Goal: Information Seeking & Learning: Check status

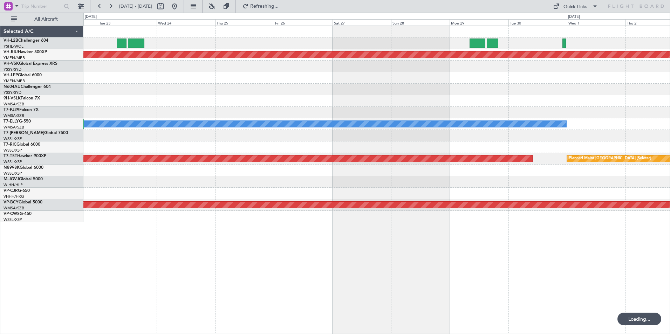
click at [547, 190] on div "Planned Maint [GEOGRAPHIC_DATA] ([GEOGRAPHIC_DATA]) [PERSON_NAME] Planned Maint…" at bounding box center [376, 124] width 586 height 196
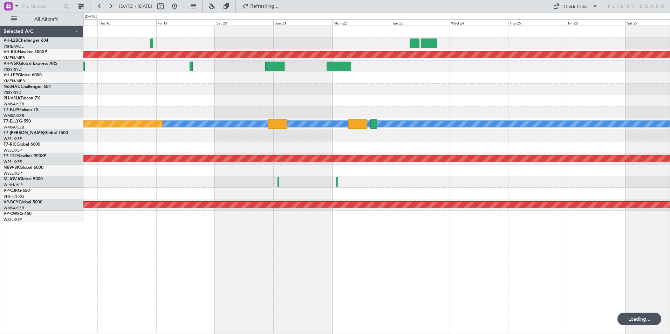
click at [567, 205] on div "Planned Maint [GEOGRAPHIC_DATA] ([GEOGRAPHIC_DATA]) [PERSON_NAME] Planned Maint…" at bounding box center [376, 124] width 586 height 196
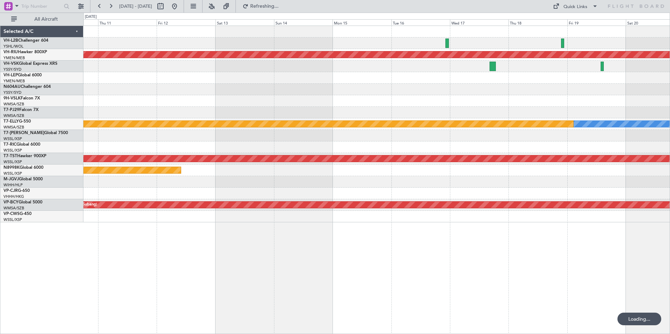
click at [556, 204] on div "Planned Maint [GEOGRAPHIC_DATA] ([GEOGRAPHIC_DATA]) Unplanned Maint Sydney ([PE…" at bounding box center [376, 124] width 586 height 196
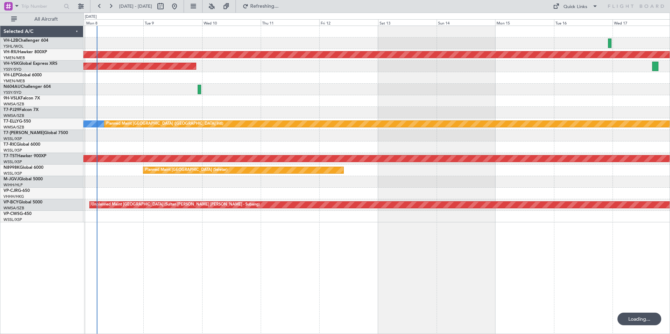
click at [572, 196] on div "Planned Maint [GEOGRAPHIC_DATA] ([GEOGRAPHIC_DATA] Intl)" at bounding box center [376, 194] width 586 height 12
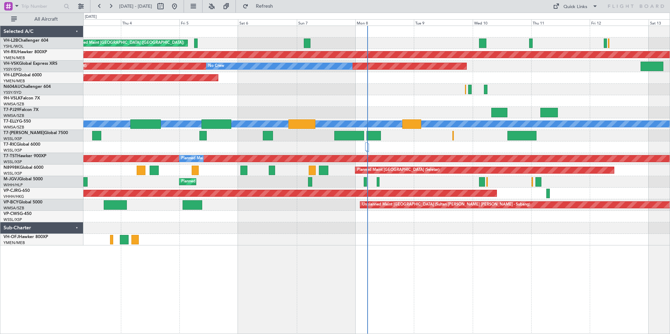
click at [140, 186] on div "Unplanned Maint [GEOGRAPHIC_DATA] ([GEOGRAPHIC_DATA]) Planned Maint [GEOGRAPHIC…" at bounding box center [376, 136] width 586 height 220
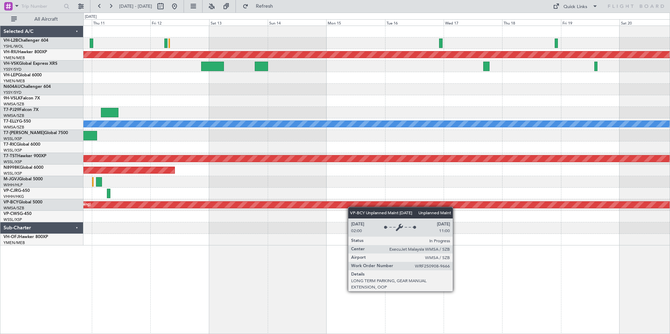
click at [130, 181] on div "Planned Maint [GEOGRAPHIC_DATA] ([GEOGRAPHIC_DATA]) Unplanned Maint Sydney ([PE…" at bounding box center [376, 136] width 586 height 220
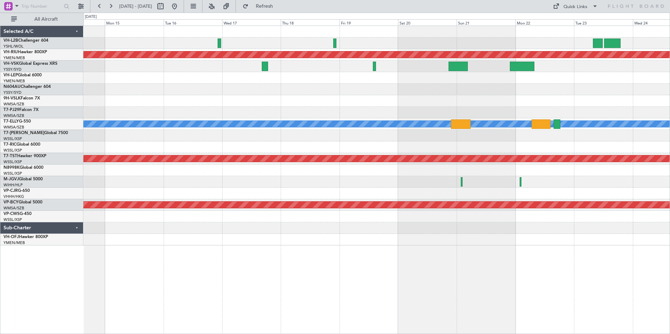
click at [128, 216] on div "Planned Maint [GEOGRAPHIC_DATA] ([GEOGRAPHIC_DATA]) Planned Maint [GEOGRAPHIC_D…" at bounding box center [376, 136] width 586 height 220
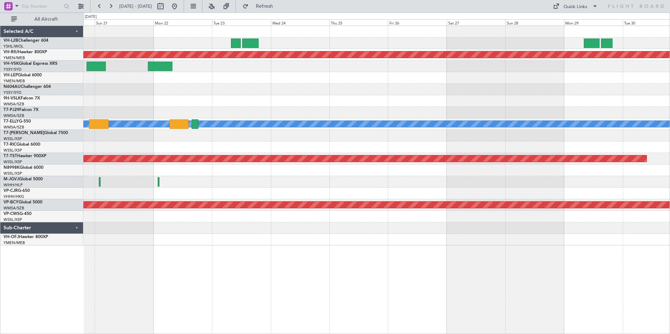
click at [69, 172] on div "Planned Maint [GEOGRAPHIC_DATA] ([GEOGRAPHIC_DATA]) [PERSON_NAME] Planned Maint…" at bounding box center [335, 174] width 670 height 322
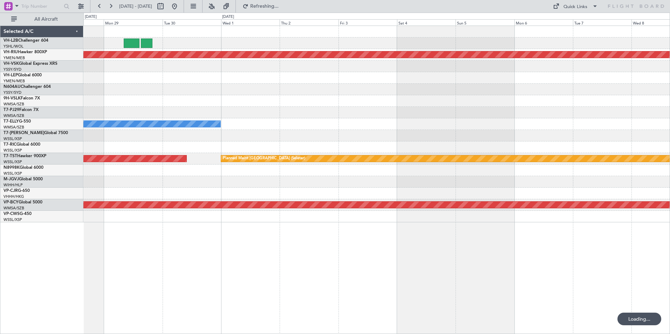
click at [669, 239] on html "[DATE] - [DATE] Refreshing... Quick Links All Aircraft Planned Maint [GEOGRAPHI…" at bounding box center [335, 167] width 670 height 334
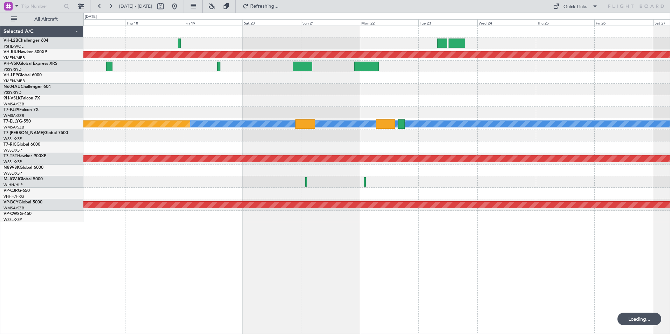
click at [623, 259] on div "Planned Maint [GEOGRAPHIC_DATA] ([GEOGRAPHIC_DATA]) [PERSON_NAME] Planned Maint…" at bounding box center [376, 180] width 586 height 309
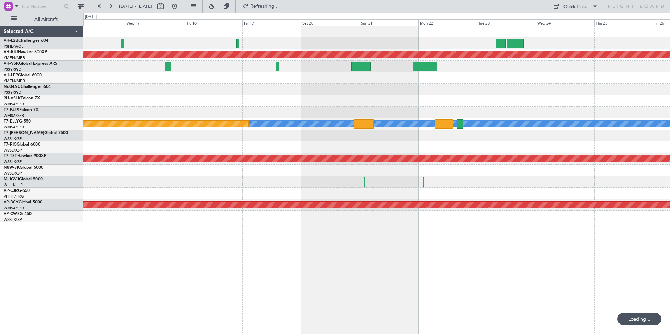
click at [669, 260] on html "[DATE] - [DATE] Refreshing... Quick Links All Aircraft Planned Maint [GEOGRAPHI…" at bounding box center [335, 167] width 670 height 334
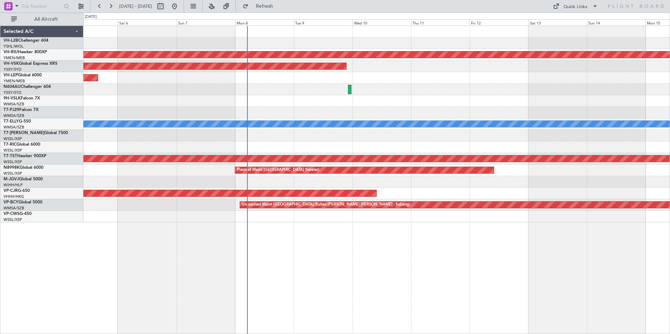
click at [669, 283] on html "[DATE] - [DATE] Refresh Quick Links All Aircraft Planned Maint [GEOGRAPHIC_DATA…" at bounding box center [335, 167] width 670 height 334
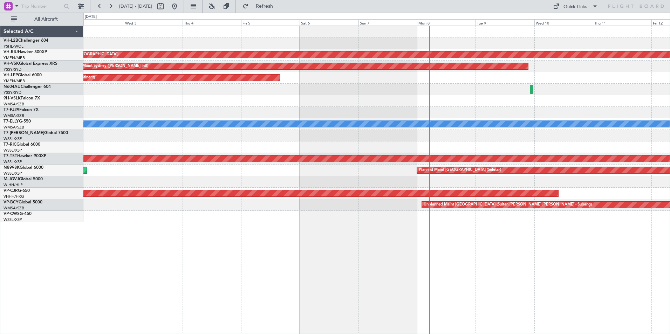
click at [386, 261] on div "Planned Maint [GEOGRAPHIC_DATA] ([GEOGRAPHIC_DATA]) Planned Maint [GEOGRAPHIC_D…" at bounding box center [376, 180] width 586 height 309
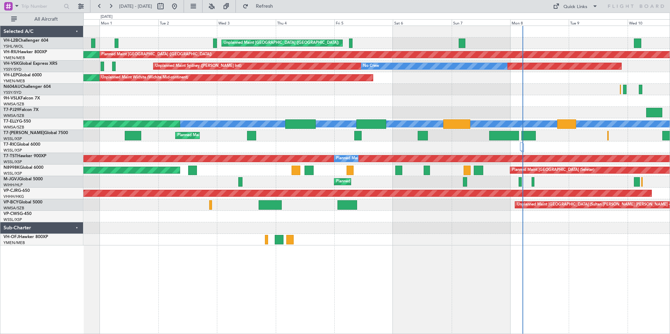
click at [197, 78] on div "Unplanned Maint [GEOGRAPHIC_DATA] ([GEOGRAPHIC_DATA]) Planned Maint [GEOGRAPHIC…" at bounding box center [376, 136] width 586 height 220
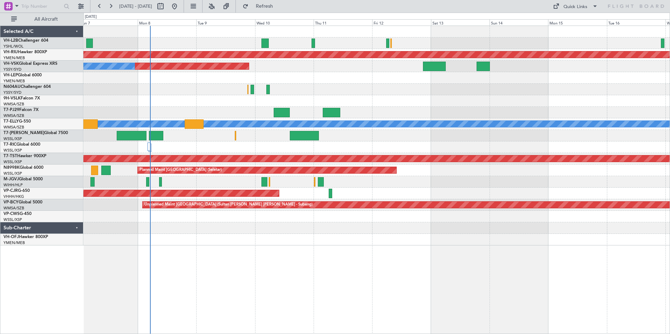
click at [132, 67] on div "Unplanned Maint [GEOGRAPHIC_DATA] ([GEOGRAPHIC_DATA]) Planned Maint [GEOGRAPHIC…" at bounding box center [376, 136] width 586 height 220
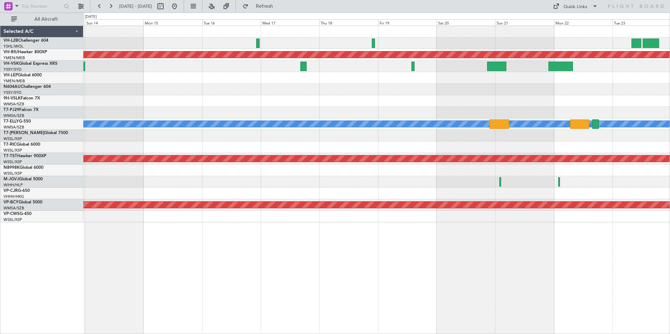
click at [311, 87] on div at bounding box center [376, 90] width 586 height 12
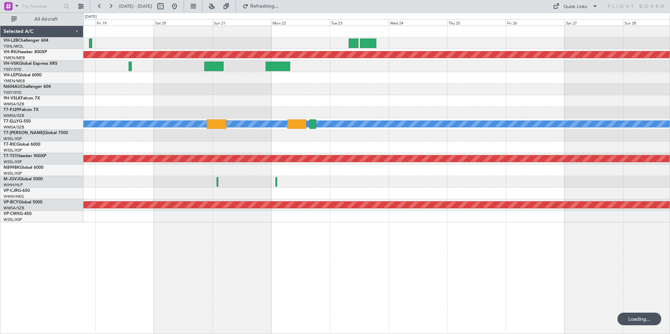
click at [351, 120] on div "Planned Maint [GEOGRAPHIC_DATA] ([GEOGRAPHIC_DATA]) Planned Maint [GEOGRAPHIC_D…" at bounding box center [376, 124] width 586 height 196
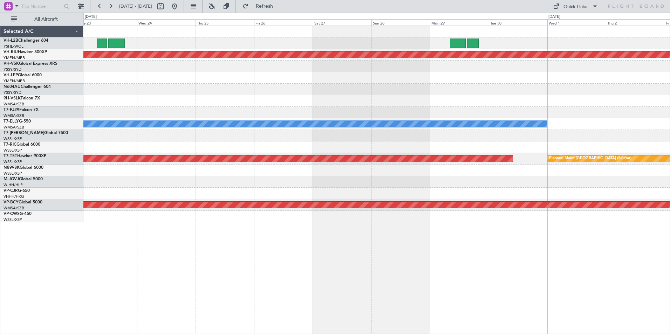
click at [366, 112] on div at bounding box center [376, 113] width 586 height 12
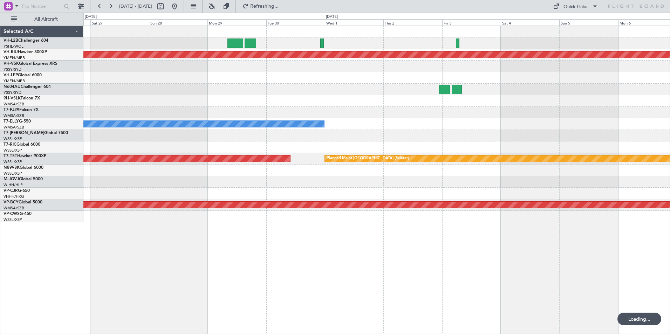
click at [348, 119] on div "Planned Maint [GEOGRAPHIC_DATA] ([GEOGRAPHIC_DATA]) [PERSON_NAME] Planned Maint…" at bounding box center [376, 124] width 586 height 196
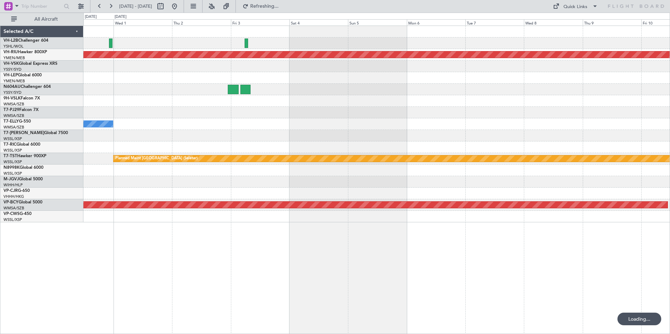
click at [294, 110] on div "Planned Maint [GEOGRAPHIC_DATA] ([GEOGRAPHIC_DATA]) [PERSON_NAME] Planned Maint…" at bounding box center [376, 124] width 586 height 196
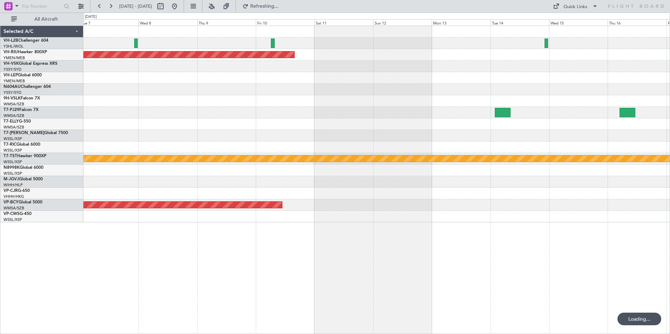
click at [271, 94] on div "Planned Maint [GEOGRAPHIC_DATA] ([GEOGRAPHIC_DATA]) Planned Maint [GEOGRAPHIC_D…" at bounding box center [376, 124] width 586 height 196
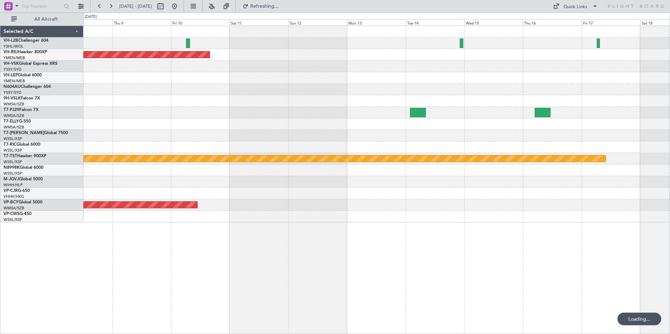
click at [389, 89] on div at bounding box center [376, 90] width 586 height 12
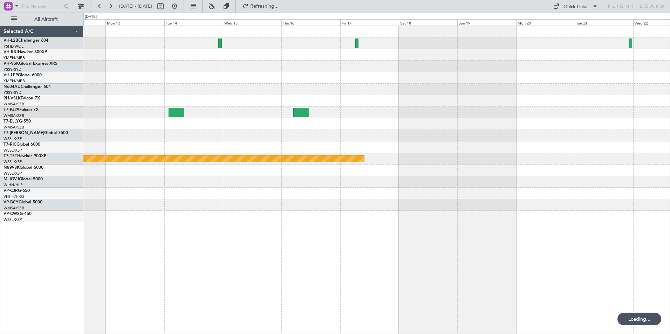
click at [251, 82] on div at bounding box center [376, 78] width 586 height 12
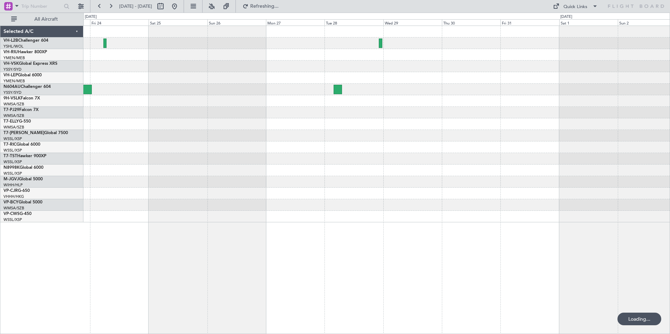
click at [93, 39] on div at bounding box center [376, 124] width 586 height 196
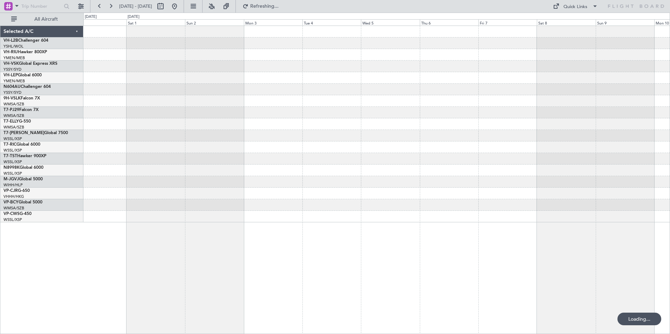
click at [226, 87] on div at bounding box center [376, 90] width 586 height 12
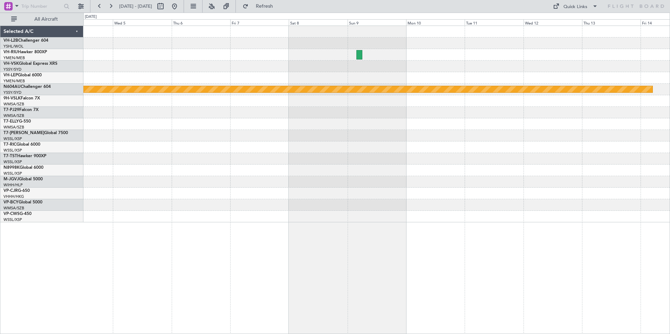
click at [248, 68] on div "Planned Maint Sydney ([PERSON_NAME] Intl)" at bounding box center [376, 124] width 586 height 196
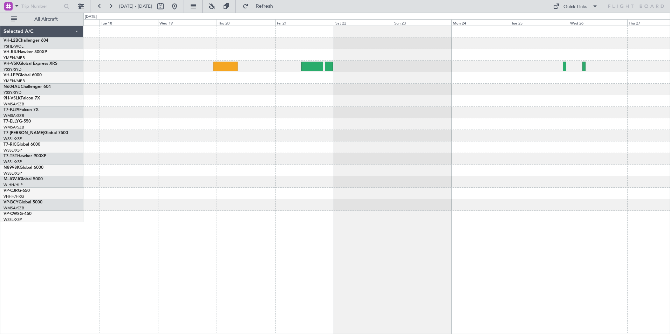
click at [293, 105] on div at bounding box center [376, 124] width 586 height 196
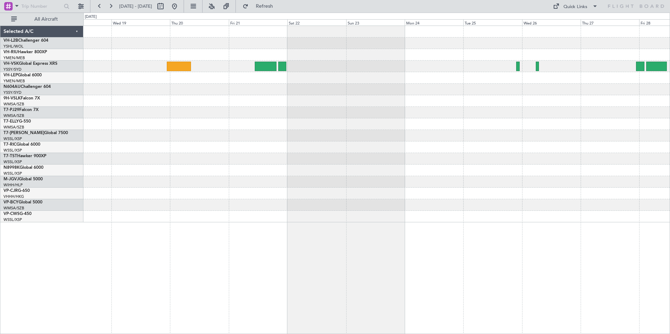
click at [332, 110] on div at bounding box center [376, 124] width 586 height 196
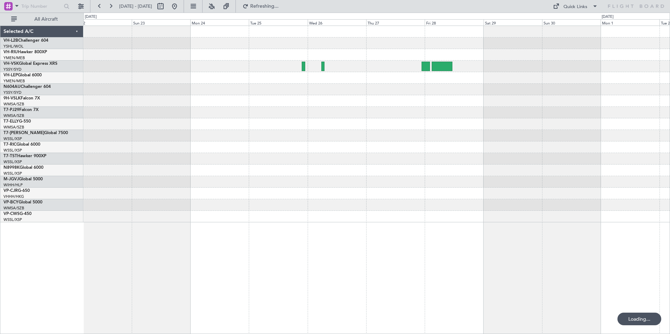
click at [259, 100] on div at bounding box center [376, 101] width 586 height 12
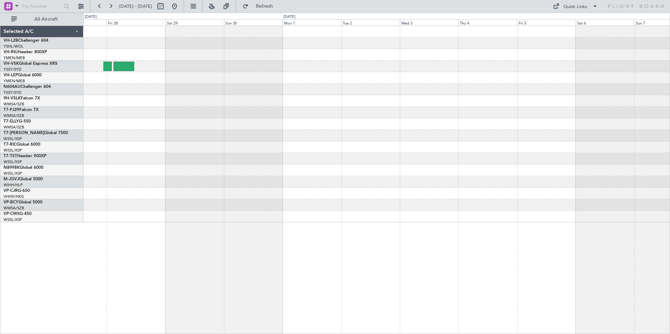
click at [264, 108] on div at bounding box center [376, 124] width 586 height 196
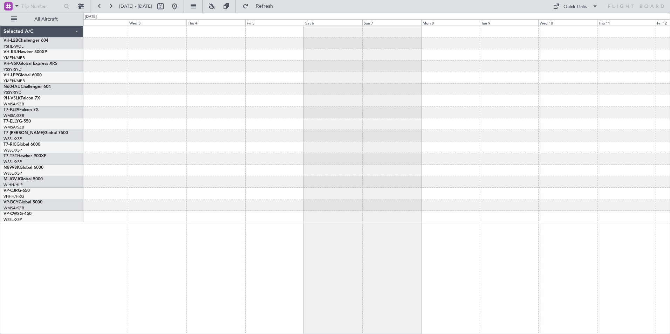
click at [223, 104] on div at bounding box center [376, 124] width 586 height 196
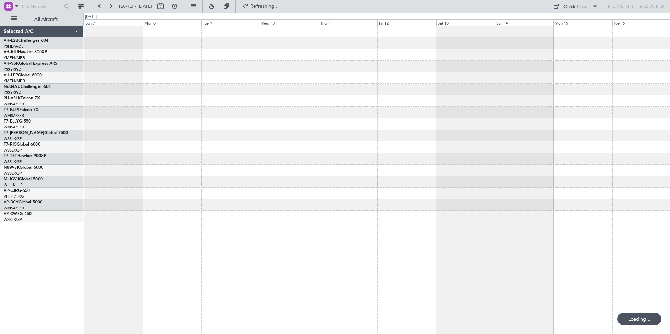
click at [669, 131] on html "[DATE] - [DATE] Refreshing... Quick Links All Aircraft Selected A/C VH-L2B Chal…" at bounding box center [335, 167] width 670 height 334
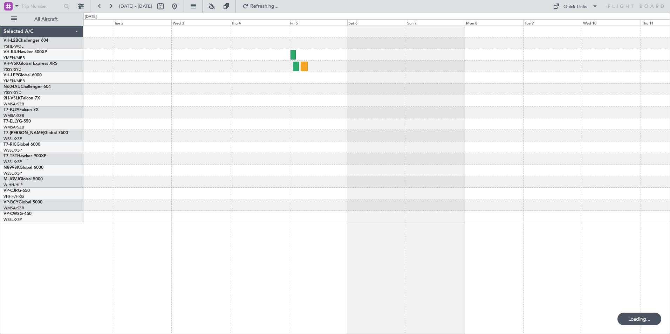
click at [633, 123] on div at bounding box center [376, 124] width 586 height 196
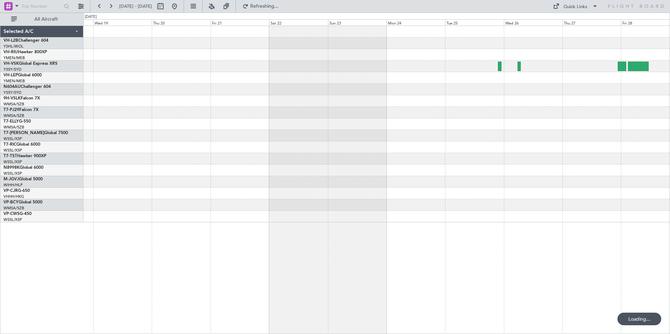
click at [664, 103] on div at bounding box center [376, 124] width 586 height 196
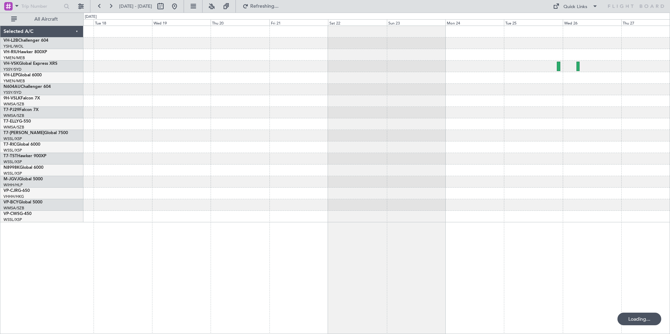
click at [669, 109] on html "[DATE] - [DATE] Refreshing... Quick Links All Aircraft Selected A/C VH-L2B Chal…" at bounding box center [335, 167] width 670 height 334
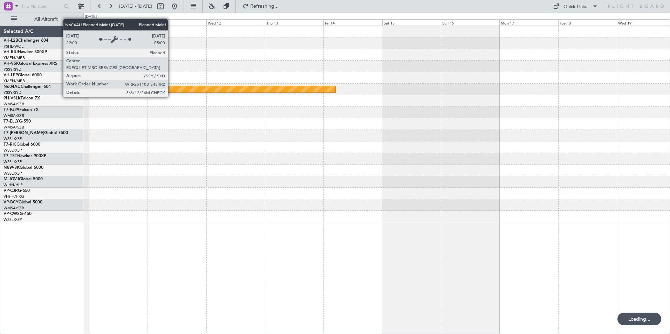
click at [642, 101] on div "Planned Maint Sydney ([PERSON_NAME] Intl)" at bounding box center [376, 124] width 586 height 196
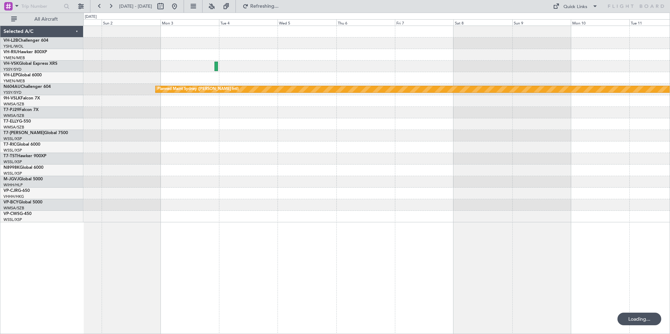
click at [669, 154] on html "[DATE] - [DATE] Refreshing... Quick Links All Aircraft Planned Maint Sydney ([P…" at bounding box center [335, 167] width 670 height 334
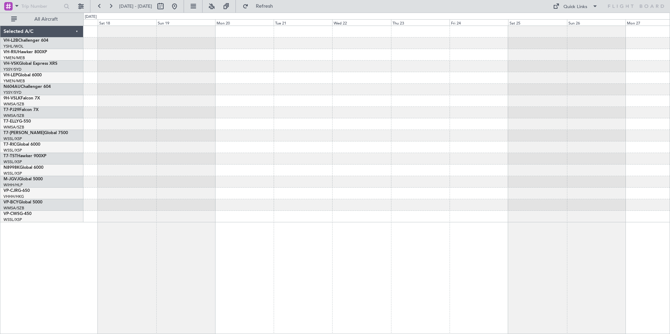
click at [599, 123] on div "Planned Maint [GEOGRAPHIC_DATA] (Seletar)" at bounding box center [376, 124] width 586 height 196
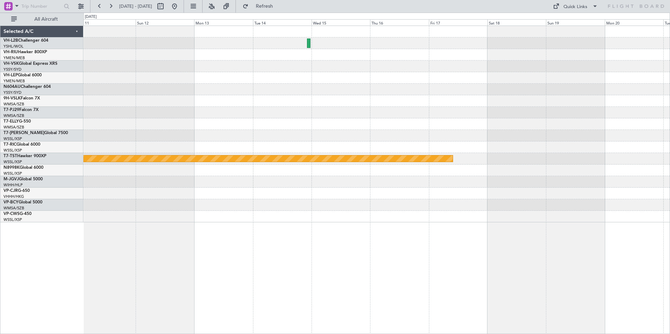
click at [543, 132] on div "Planned Maint [GEOGRAPHIC_DATA] ([GEOGRAPHIC_DATA]) Planned Maint [GEOGRAPHIC_D…" at bounding box center [376, 124] width 586 height 196
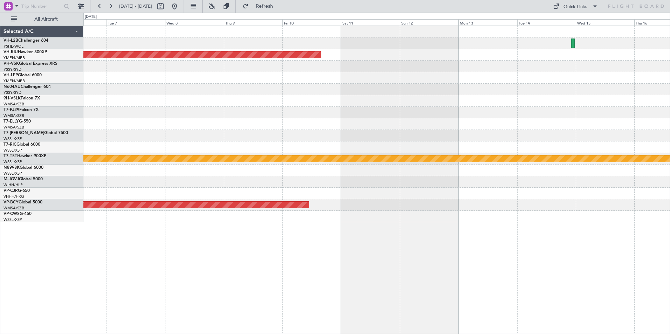
click at [579, 136] on div "Planned Maint [GEOGRAPHIC_DATA] ([GEOGRAPHIC_DATA]) Planned Maint [GEOGRAPHIC_D…" at bounding box center [376, 124] width 586 height 196
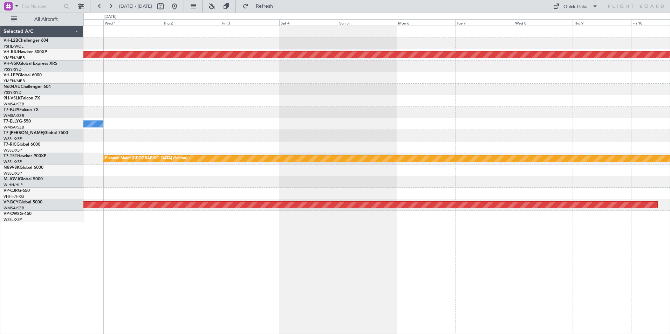
click at [541, 103] on div "Planned Maint [GEOGRAPHIC_DATA] ([GEOGRAPHIC_DATA]) [PERSON_NAME] Planned Maint…" at bounding box center [376, 124] width 586 height 196
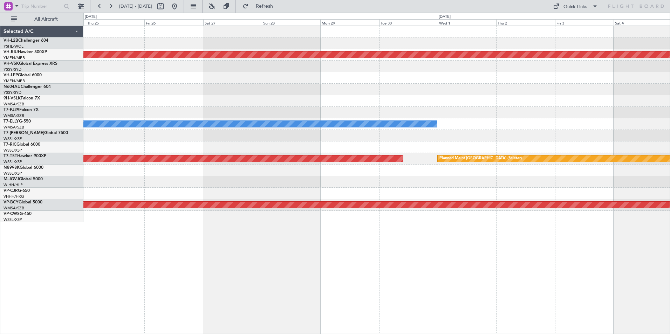
click at [562, 106] on div at bounding box center [376, 101] width 586 height 12
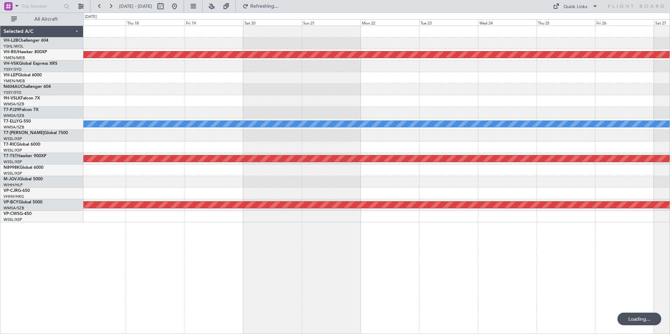
click at [431, 110] on div "Planned Maint [GEOGRAPHIC_DATA] ([GEOGRAPHIC_DATA]) Planned Maint [GEOGRAPHIC_D…" at bounding box center [376, 124] width 586 height 196
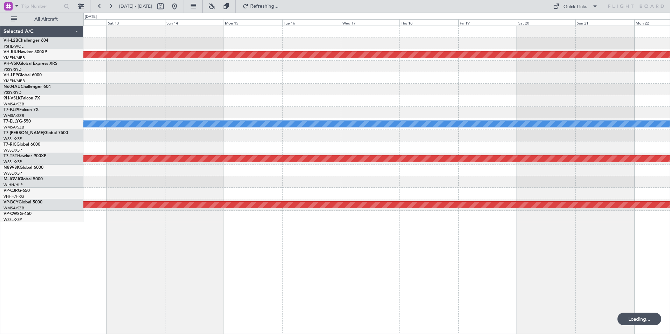
click at [506, 117] on div at bounding box center [376, 113] width 586 height 12
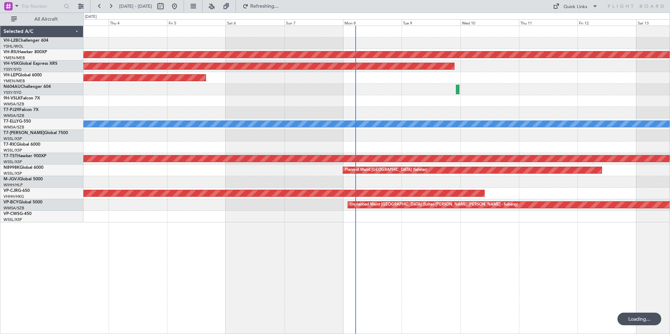
click at [531, 118] on div "Planned Maint [GEOGRAPHIC_DATA] ([GEOGRAPHIC_DATA]) Unplanned Maint Sydney ([PE…" at bounding box center [376, 124] width 586 height 196
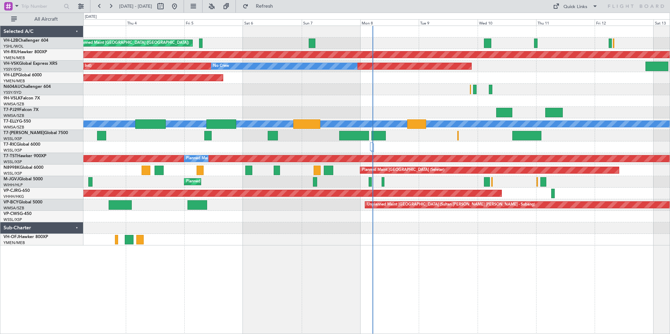
click at [393, 96] on div "Unplanned Maint [GEOGRAPHIC_DATA] ([GEOGRAPHIC_DATA]) Planned Maint [GEOGRAPHIC…" at bounding box center [335, 174] width 670 height 322
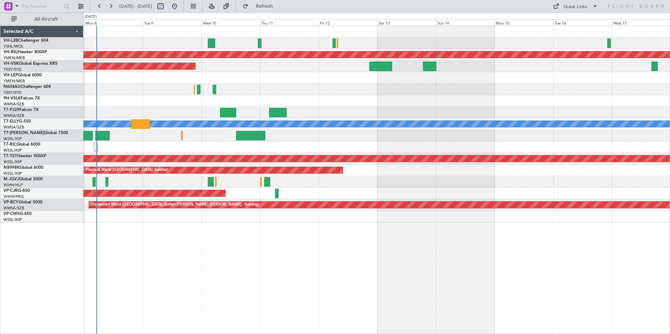
click at [378, 94] on div at bounding box center [376, 90] width 586 height 12
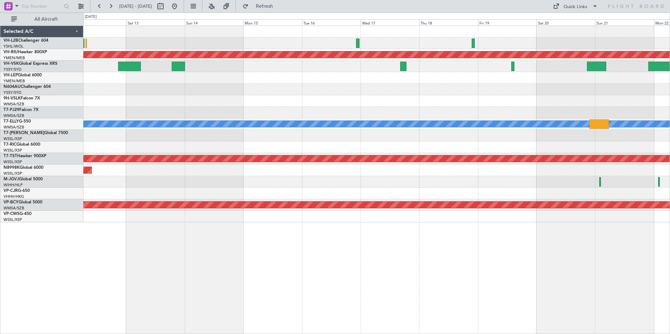
click at [275, 91] on div at bounding box center [376, 90] width 586 height 12
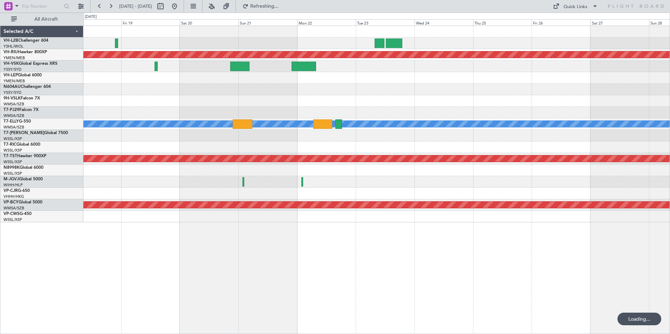
click at [272, 80] on div at bounding box center [376, 78] width 586 height 12
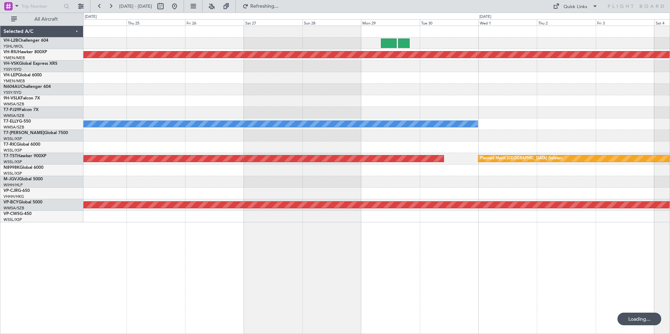
click at [278, 79] on div "Planned Maint [GEOGRAPHIC_DATA] ([GEOGRAPHIC_DATA]) [PERSON_NAME] Planned Maint…" at bounding box center [376, 124] width 586 height 196
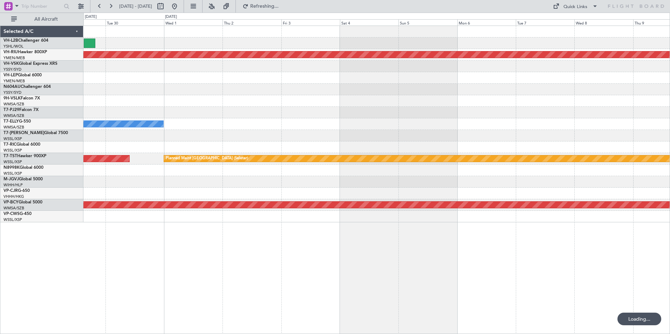
click at [223, 83] on div "Planned Maint [GEOGRAPHIC_DATA] ([GEOGRAPHIC_DATA]) [PERSON_NAME] Planned Maint…" at bounding box center [376, 124] width 586 height 196
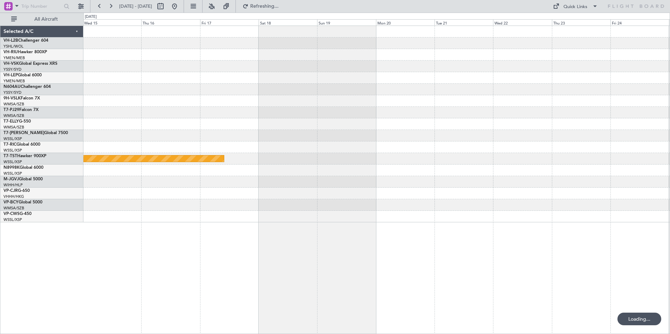
click at [264, 109] on div "Planned Maint [GEOGRAPHIC_DATA] (Seletar)" at bounding box center [376, 124] width 586 height 196
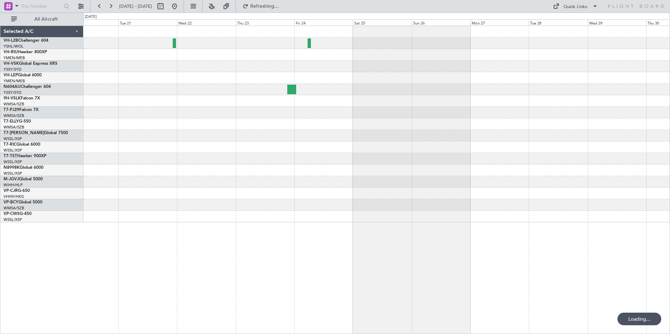
click at [203, 113] on div at bounding box center [376, 113] width 586 height 12
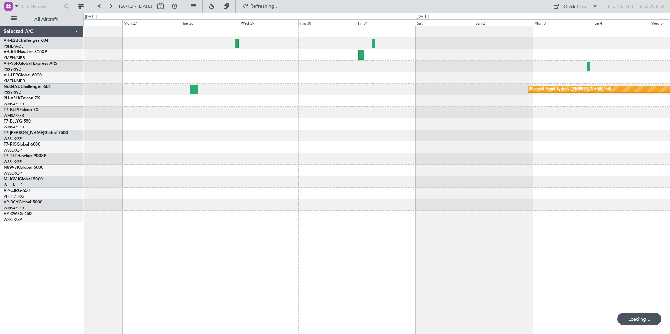
click at [288, 76] on div at bounding box center [376, 78] width 586 height 12
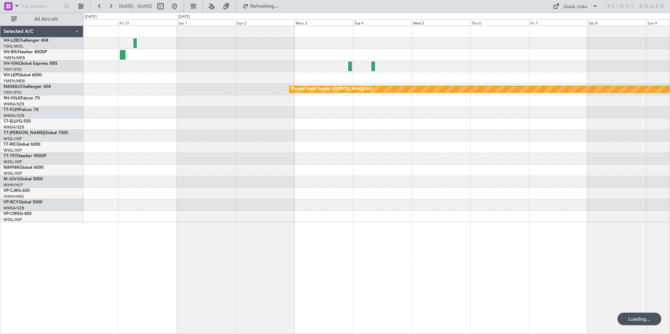
click at [254, 79] on div at bounding box center [376, 78] width 586 height 12
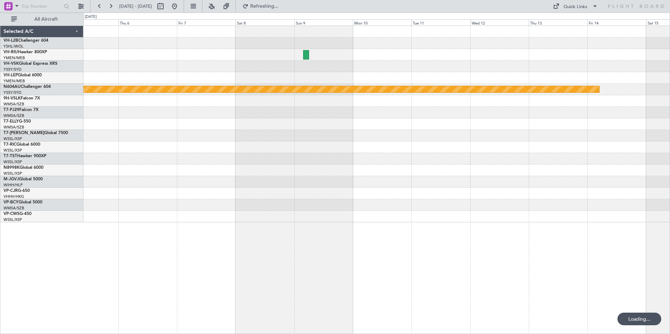
click at [208, 67] on div at bounding box center [376, 67] width 586 height 12
